Goal: Find specific page/section: Find specific page/section

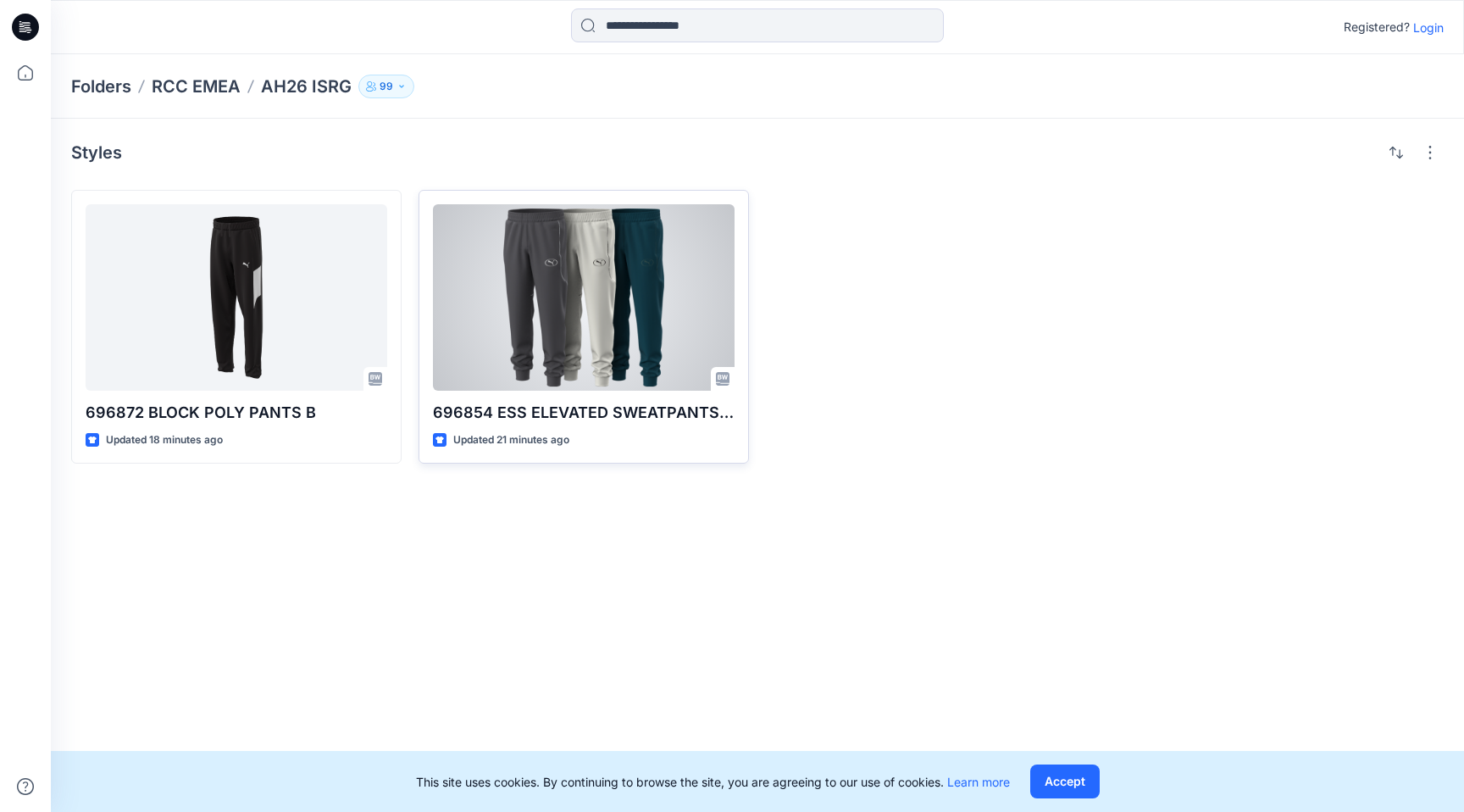
click at [593, 304] on div at bounding box center [584, 297] width 302 height 186
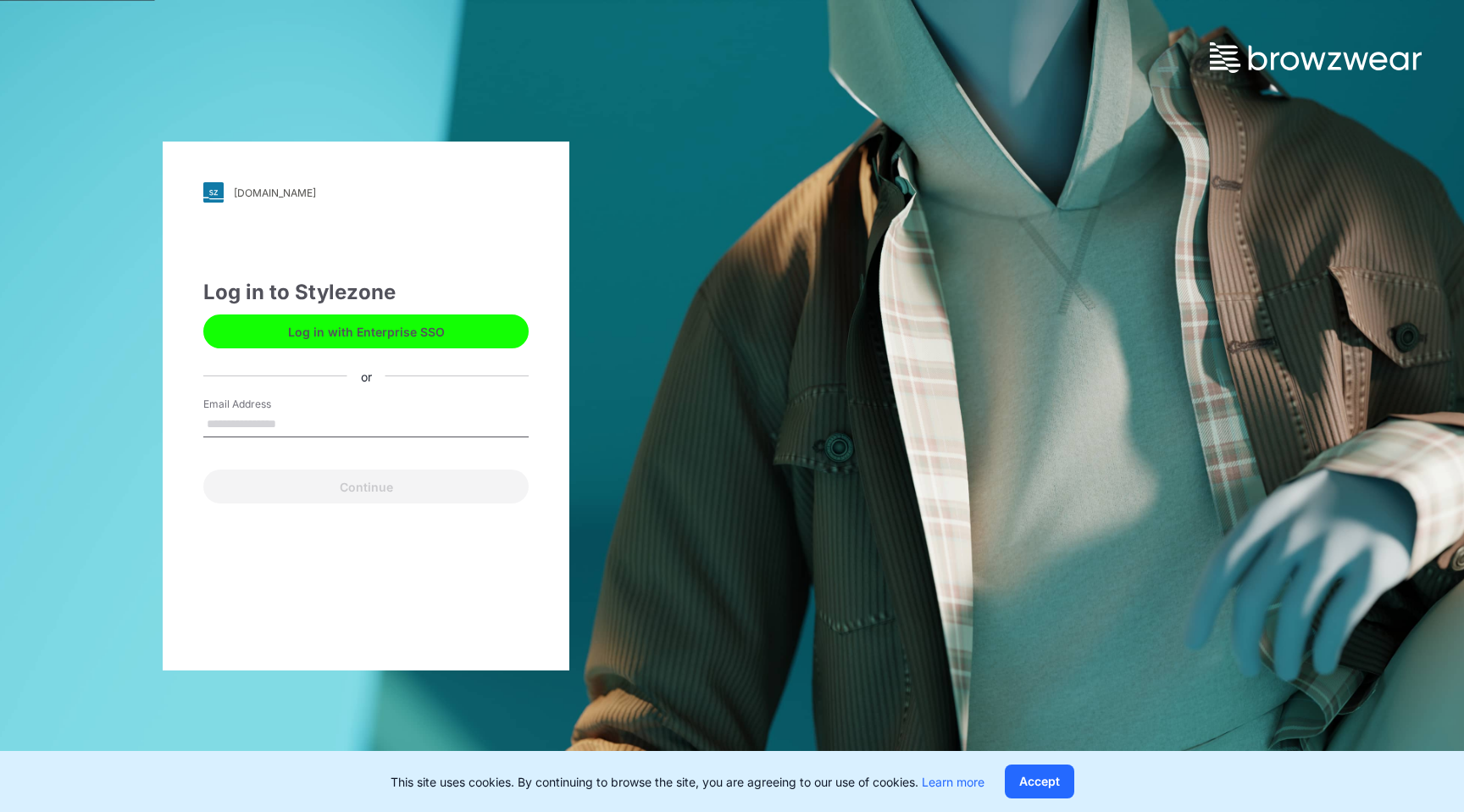
click at [422, 423] on input "Email Address" at bounding box center [366, 424] width 325 height 25
click at [427, 426] on input "Email Address" at bounding box center [366, 424] width 325 height 25
click at [395, 426] on input "Email Address" at bounding box center [366, 424] width 325 height 25
type input "**********"
click at [204, 469] on button "Continue" at bounding box center [366, 486] width 325 height 34
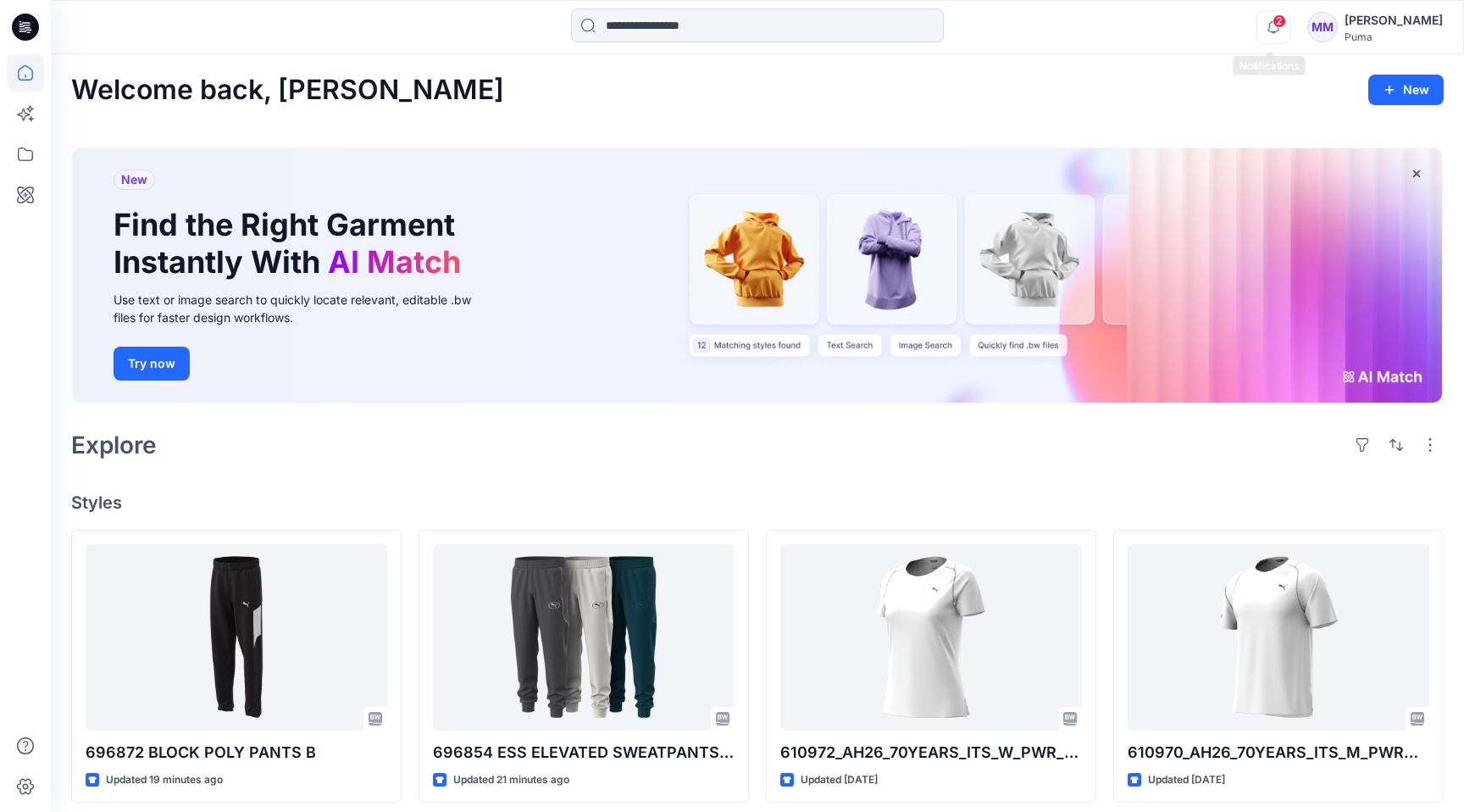
click at [1270, 36] on icon "button" at bounding box center [1273, 27] width 32 height 34
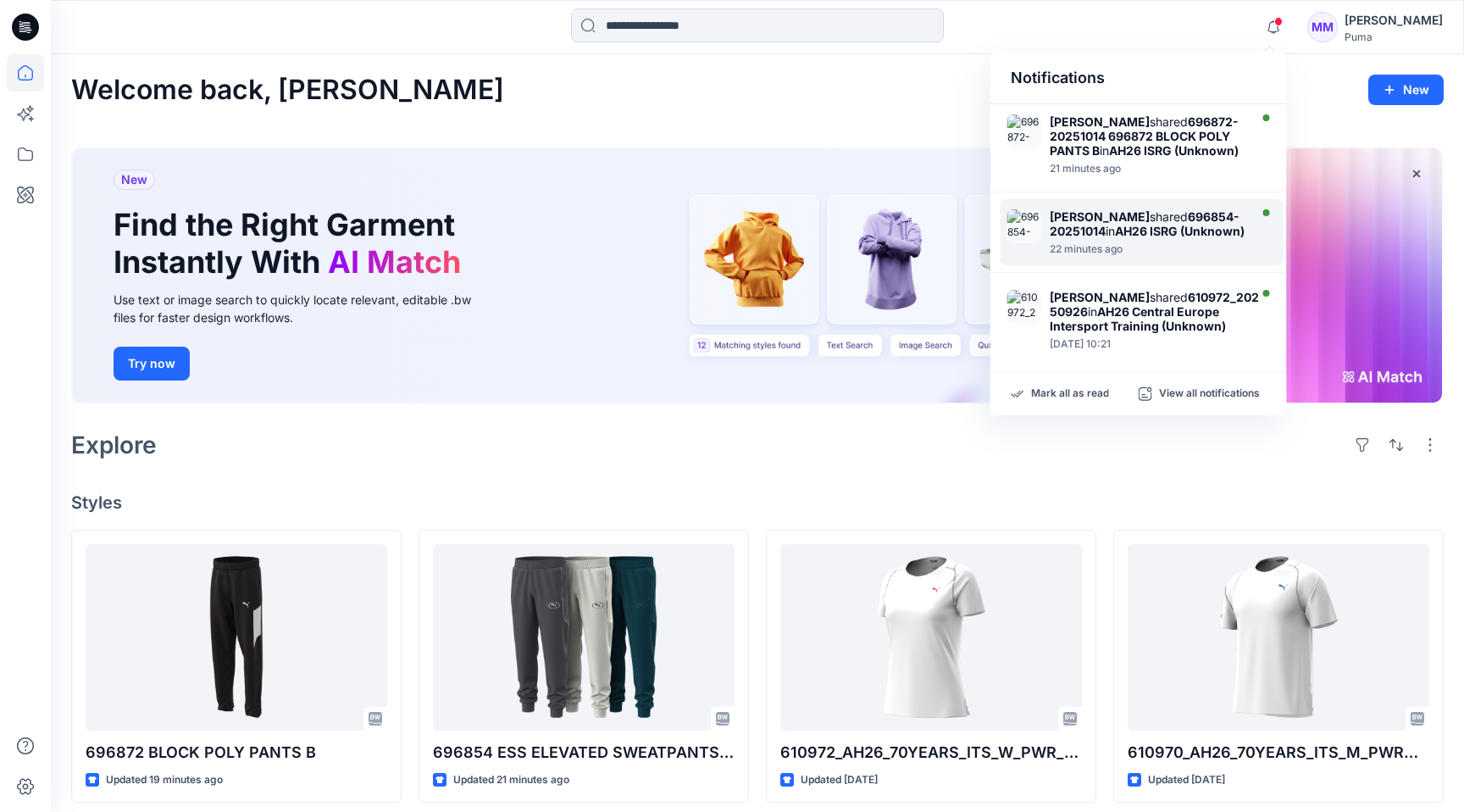
click at [1176, 238] on div "Leo Ma shared 696854-20251014 in AH26 ISRG (Unknown)" at bounding box center [1147, 223] width 194 height 29
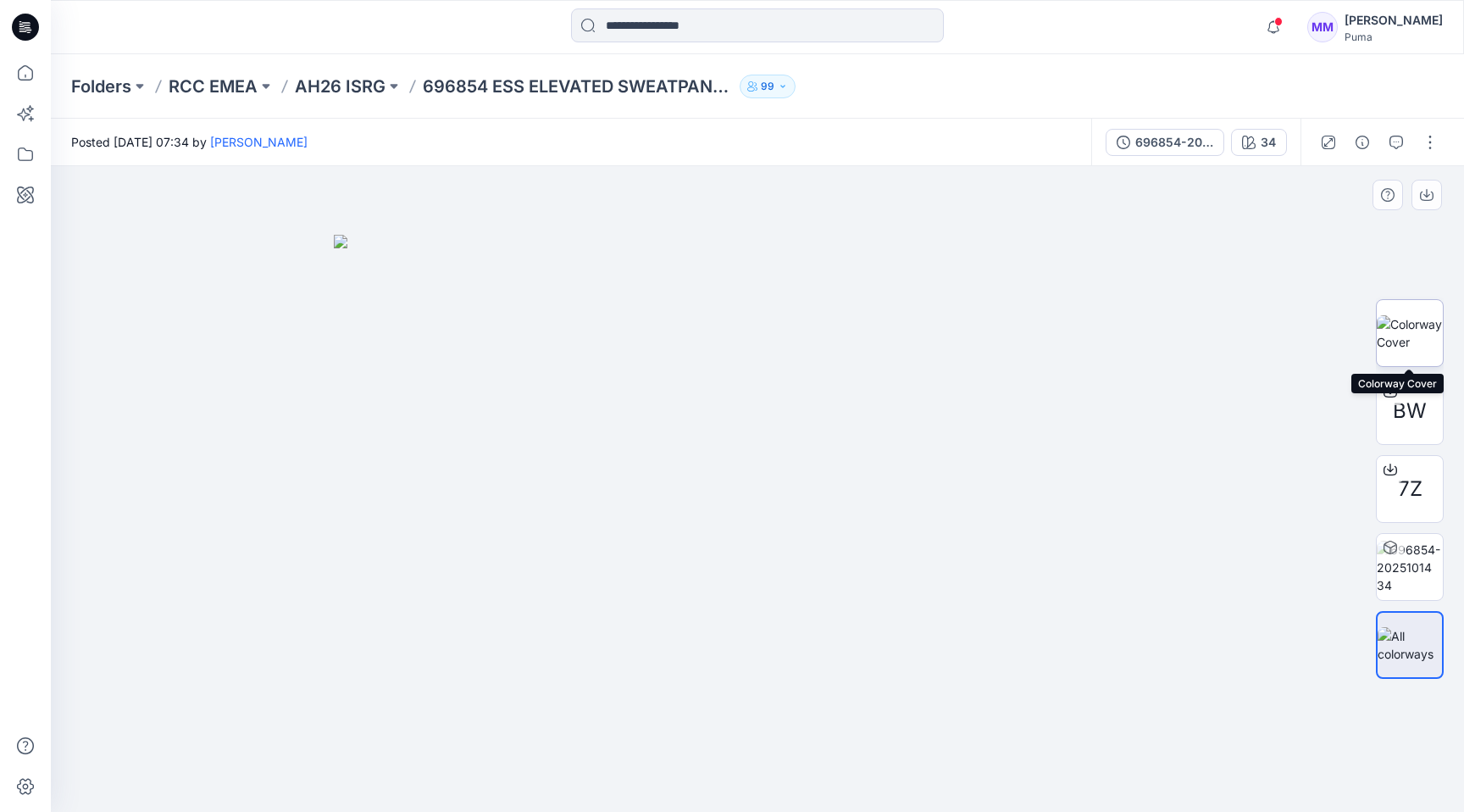
click at [1414, 318] on img at bounding box center [1409, 332] width 66 height 35
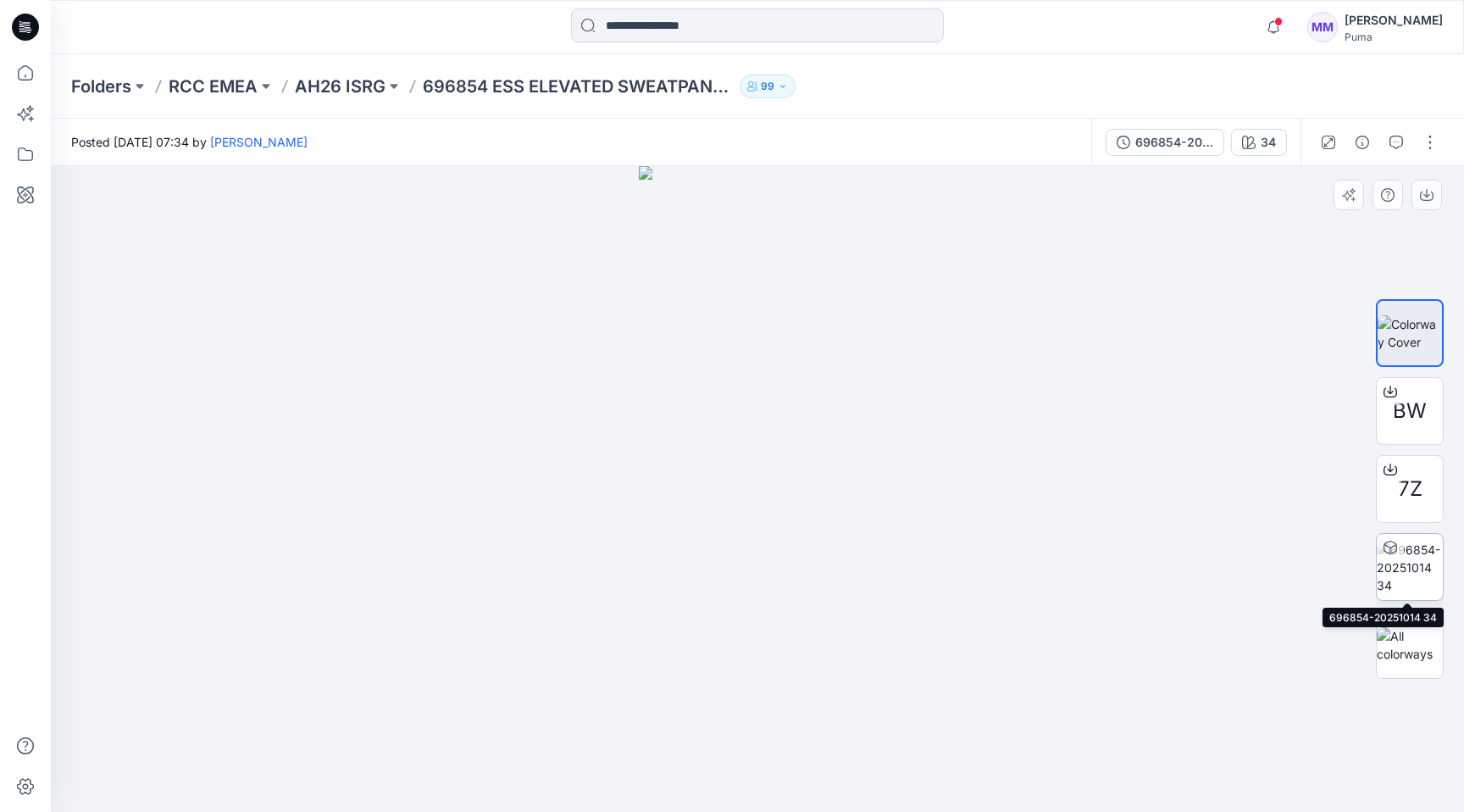
click at [1420, 569] on img at bounding box center [1409, 568] width 66 height 54
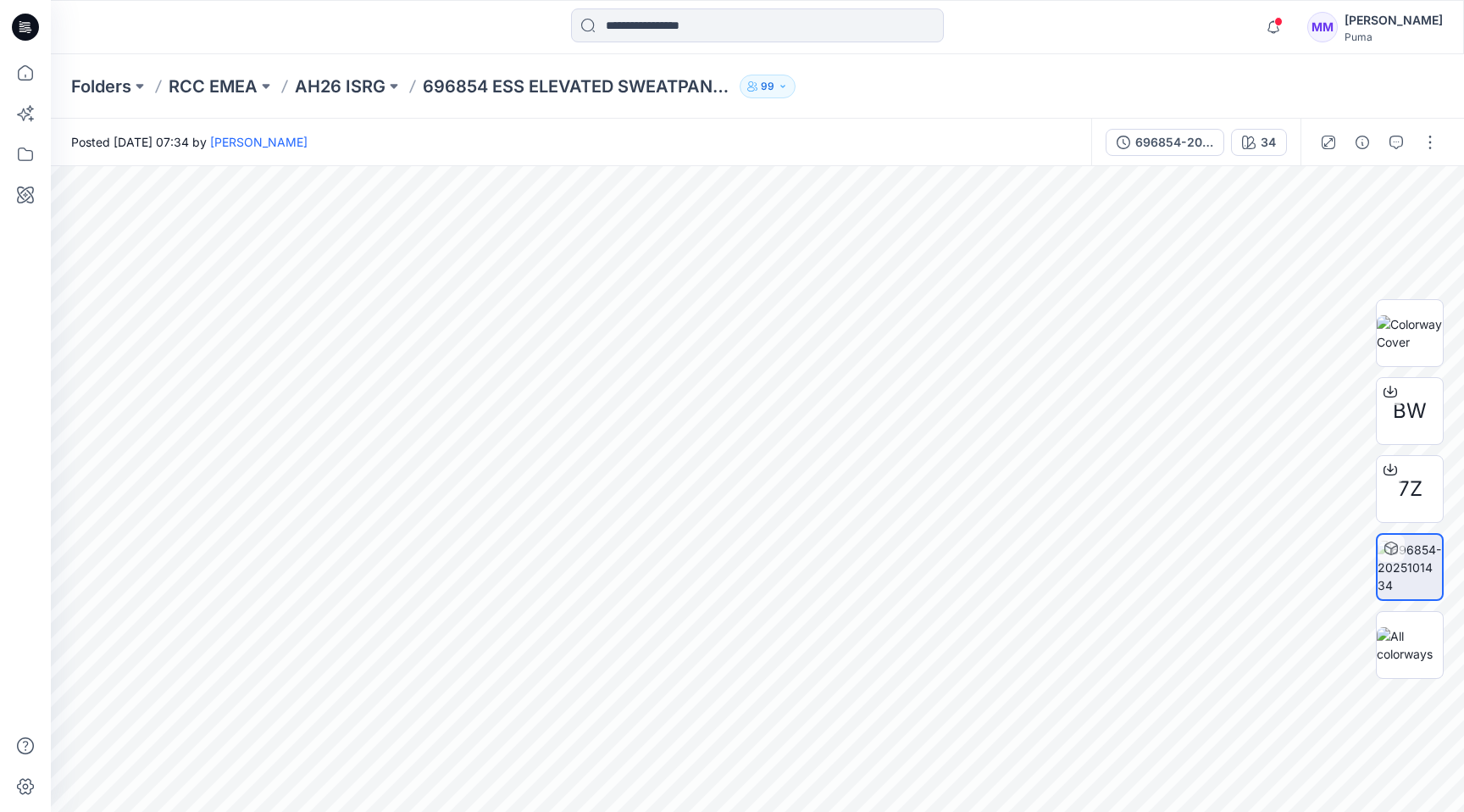
click at [22, 22] on icon at bounding box center [26, 22] width 8 height 1
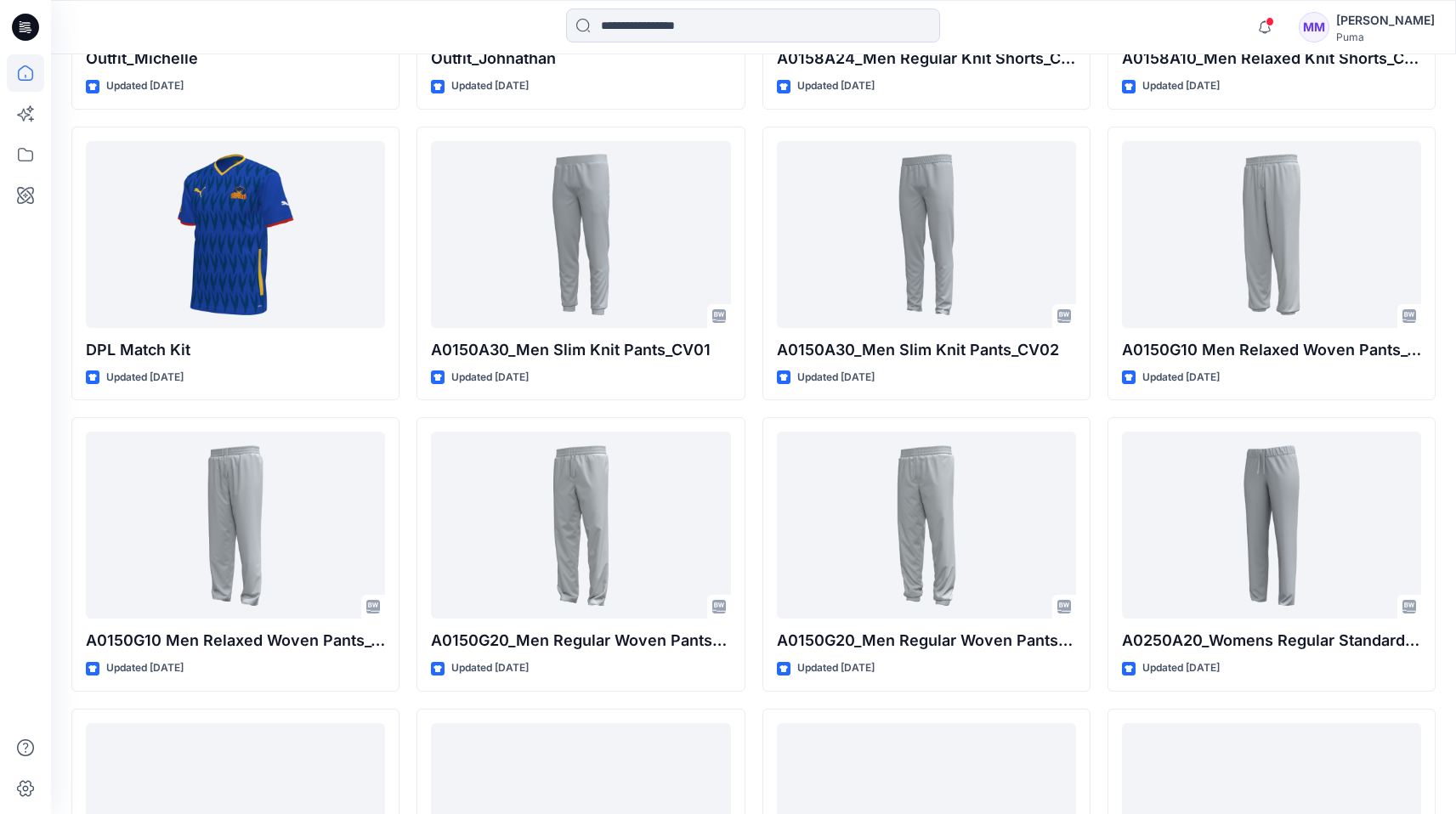
scroll to position [12003, 0]
